Goal: Find specific page/section: Find specific page/section

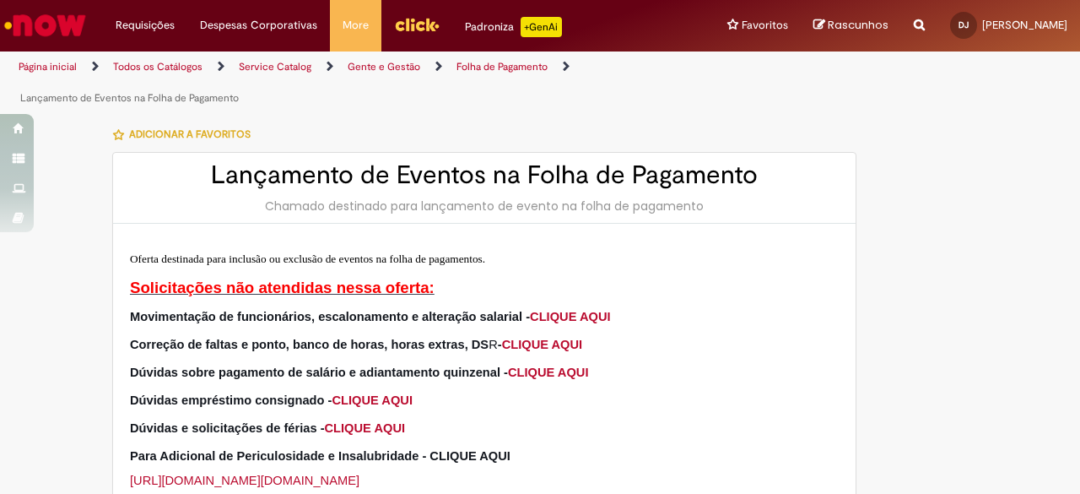
type input "**********"
click at [69, 30] on img "Ir para a Homepage" at bounding box center [45, 25] width 87 height 34
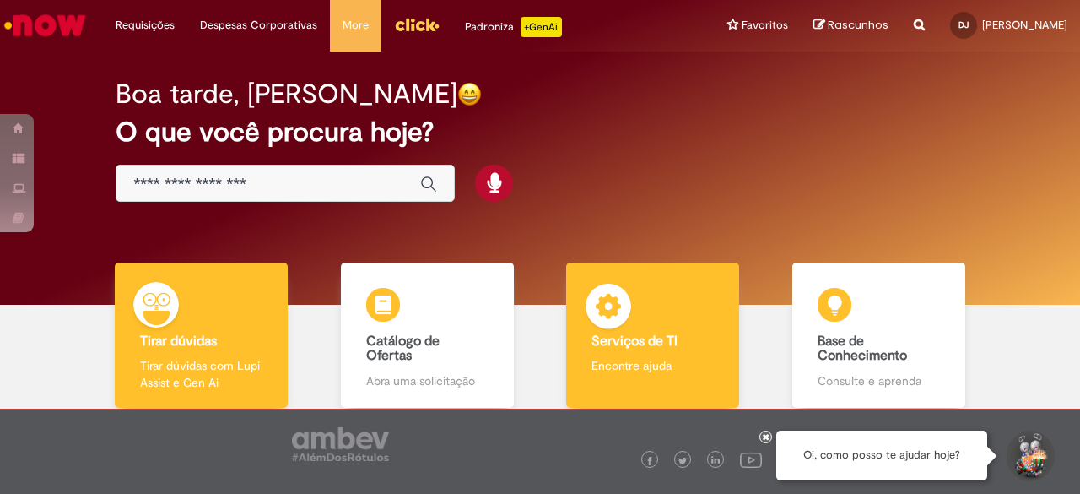
click at [668, 284] on div "Serviços de TI Serviços de TI Encontre ajuda" at bounding box center [652, 335] width 173 height 146
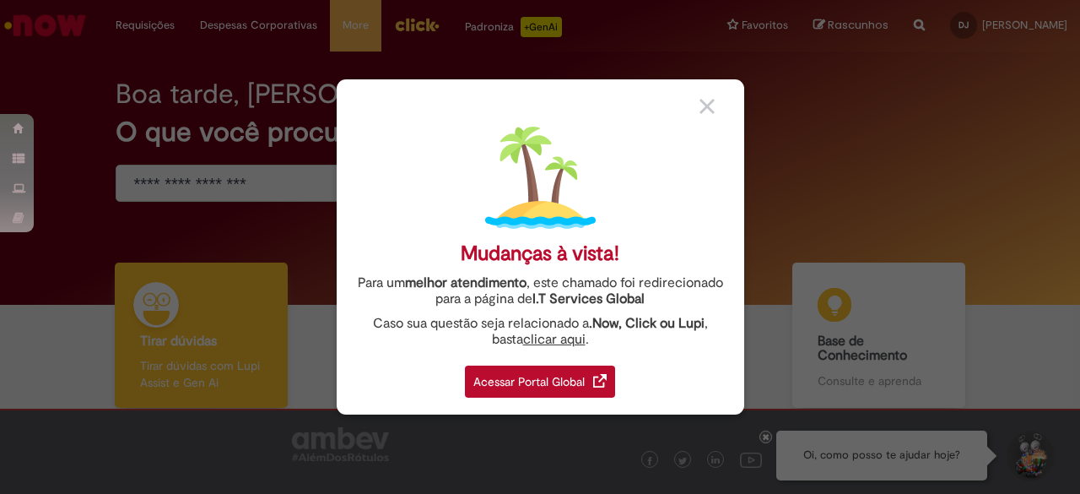
click at [608, 375] on div "Acessar Portal Global" at bounding box center [540, 381] width 150 height 32
